Goal: Browse casually

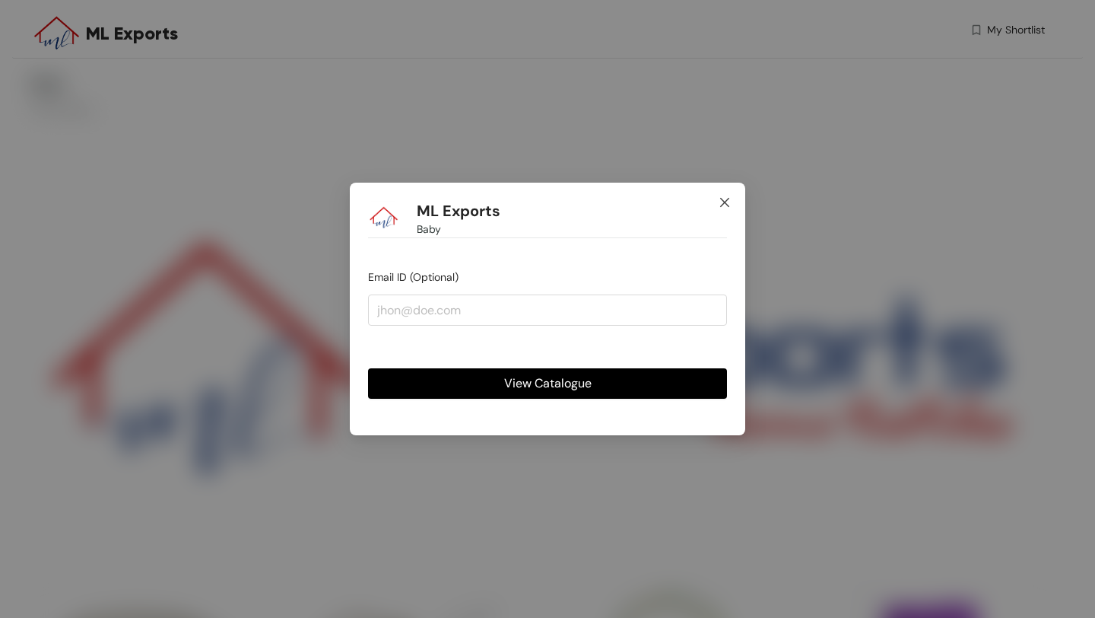
click at [719, 207] on icon "close" at bounding box center [725, 202] width 12 height 12
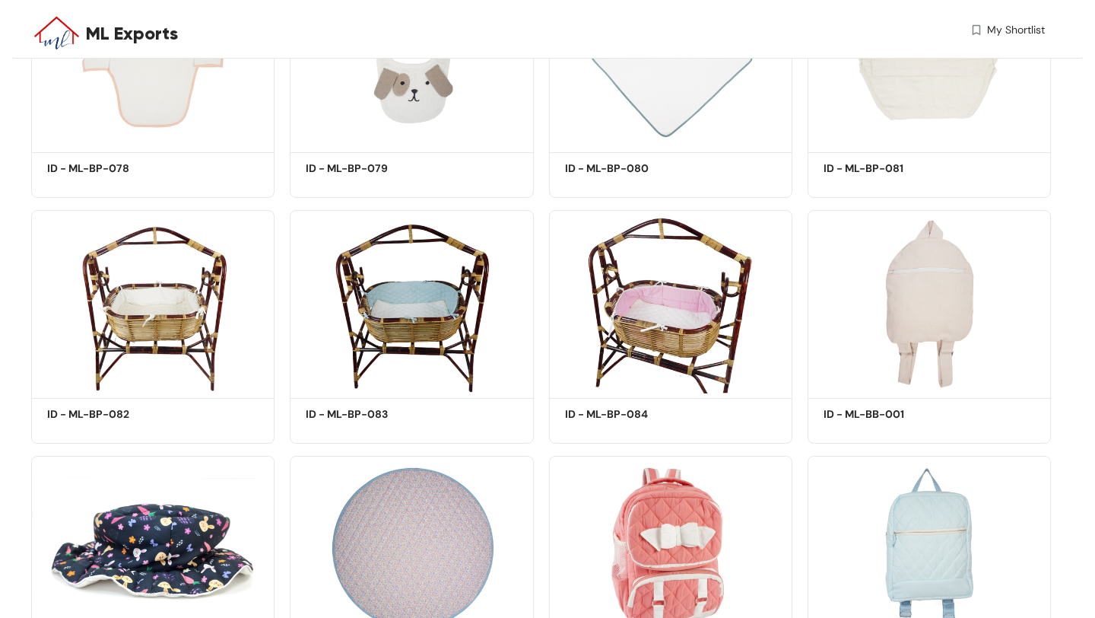
scroll to position [6659, 0]
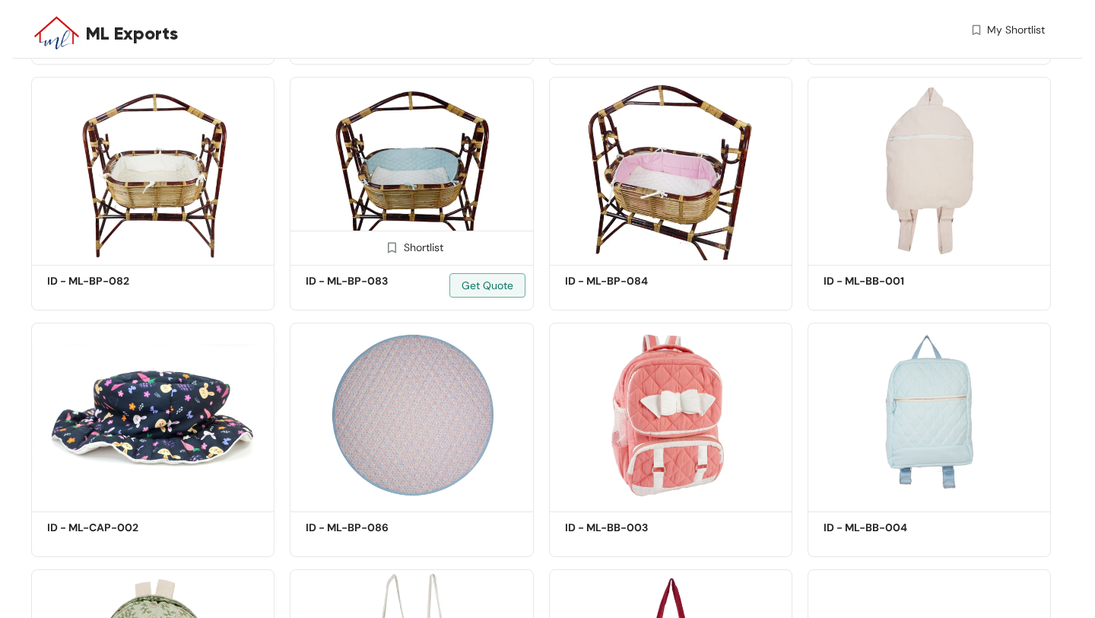
click at [424, 183] on img at bounding box center [411, 169] width 243 height 184
